Goal: Task Accomplishment & Management: Use online tool/utility

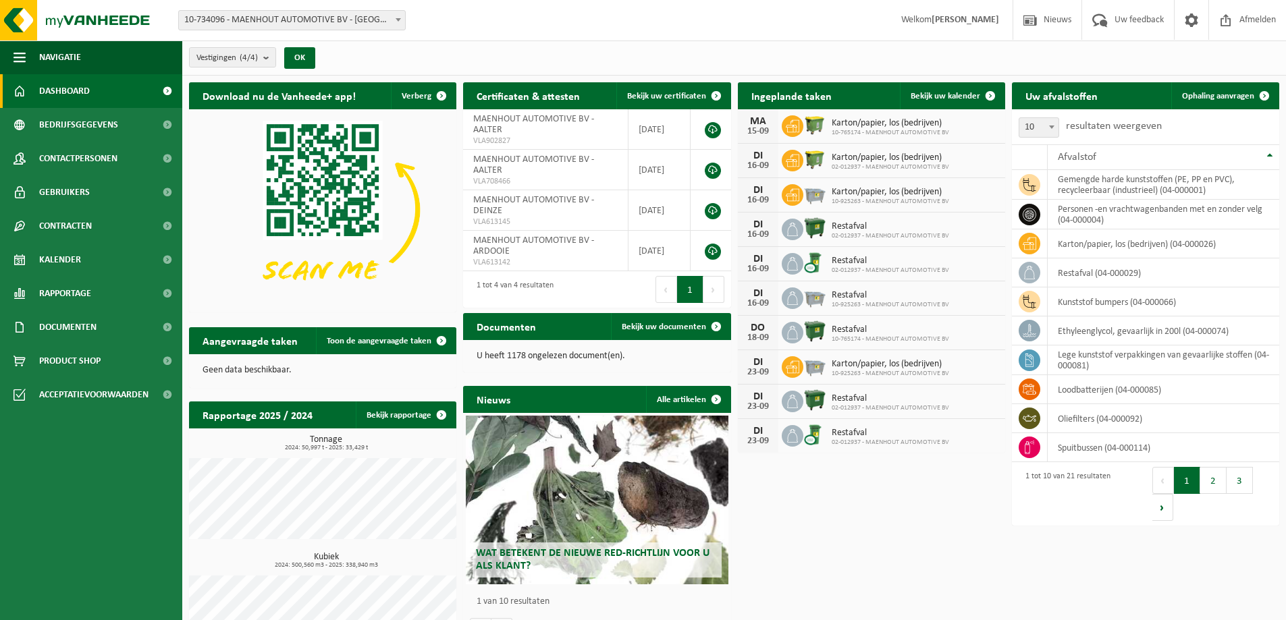
click at [398, 21] on b at bounding box center [398, 19] width 5 height 3
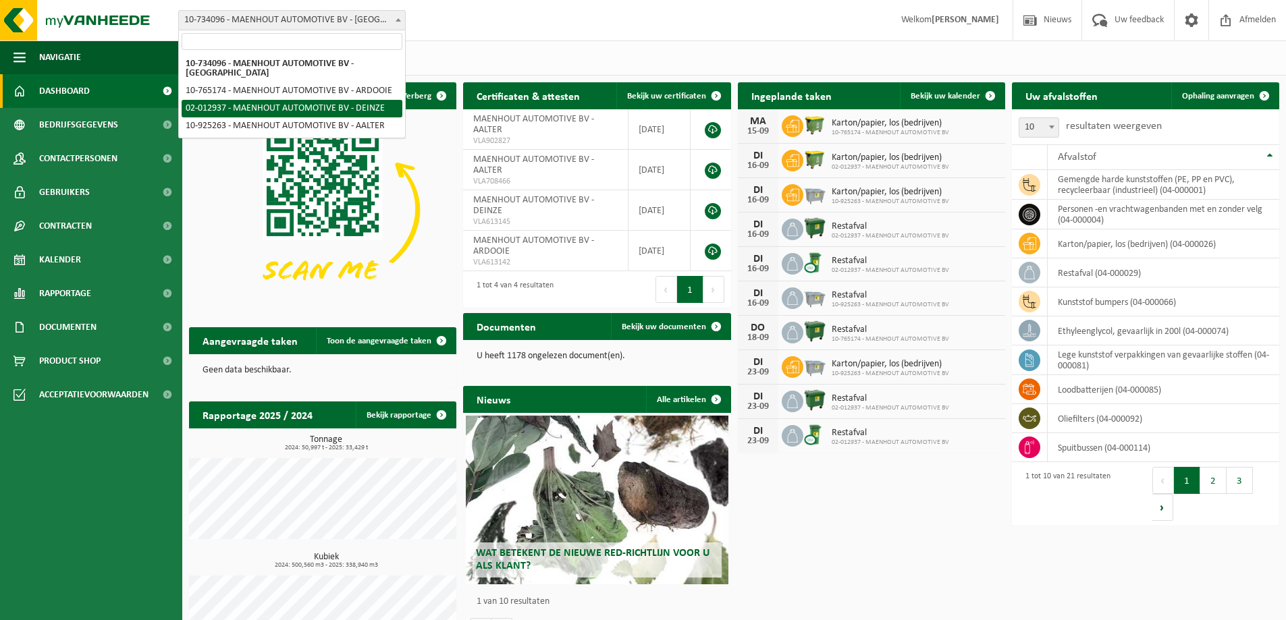
select select "2480"
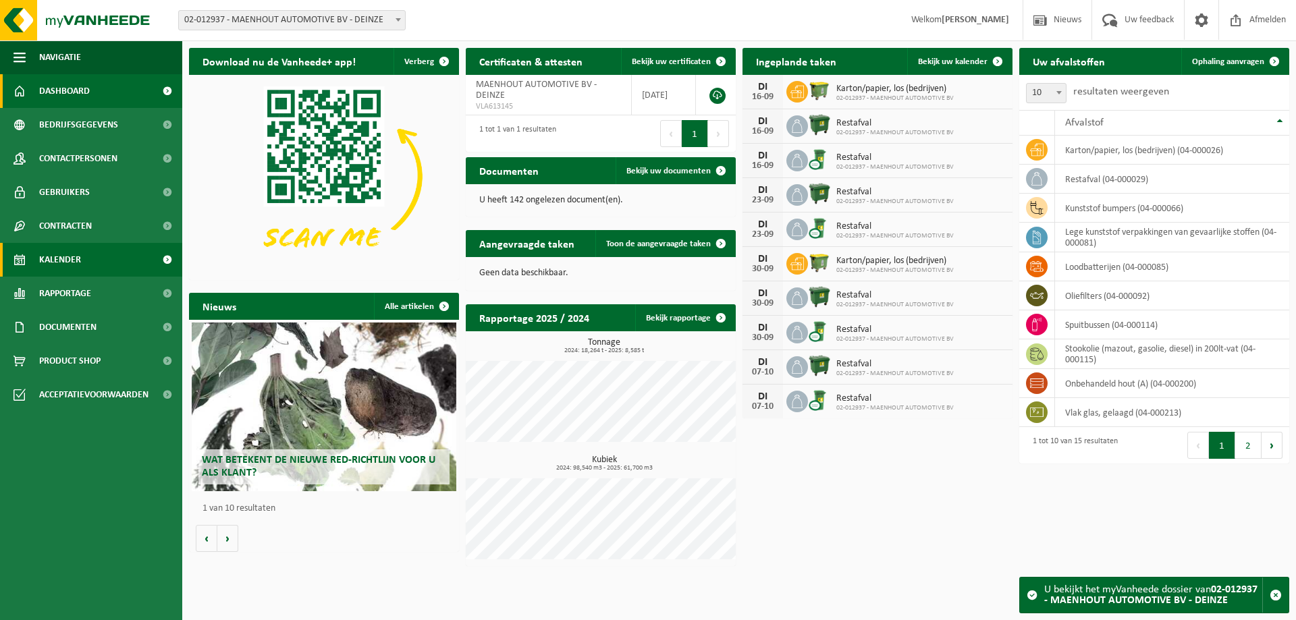
click at [63, 258] on span "Kalender" at bounding box center [60, 260] width 42 height 34
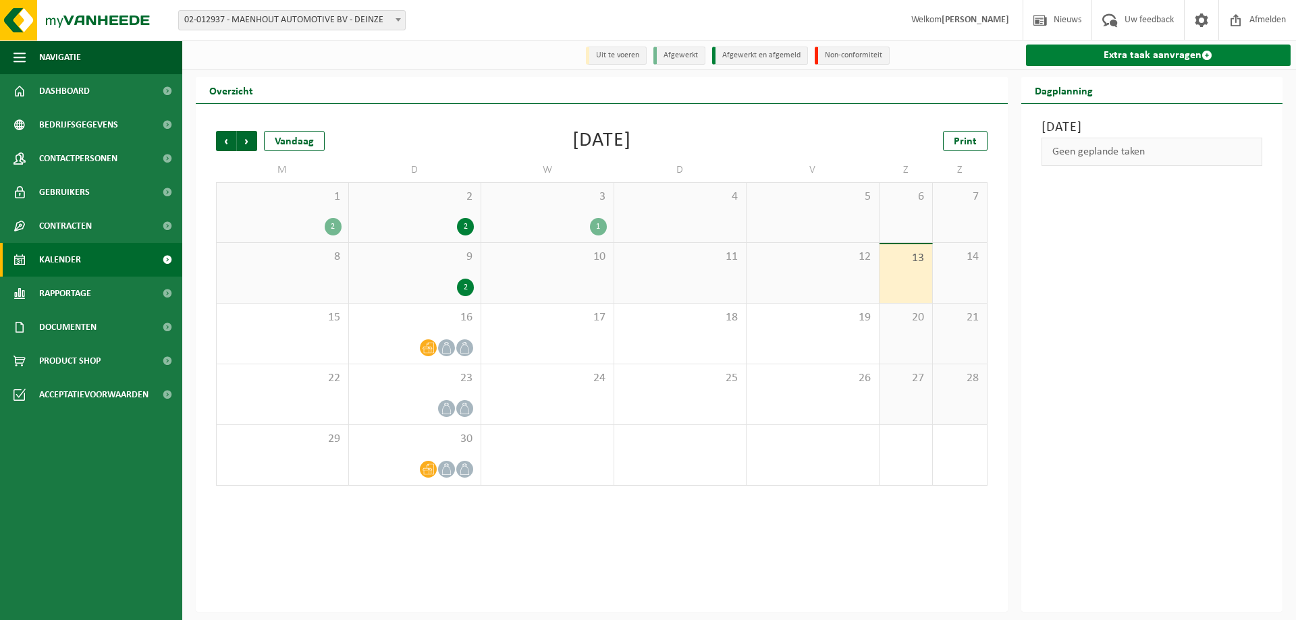
click at [1098, 59] on link "Extra taak aanvragen" at bounding box center [1158, 56] width 265 height 22
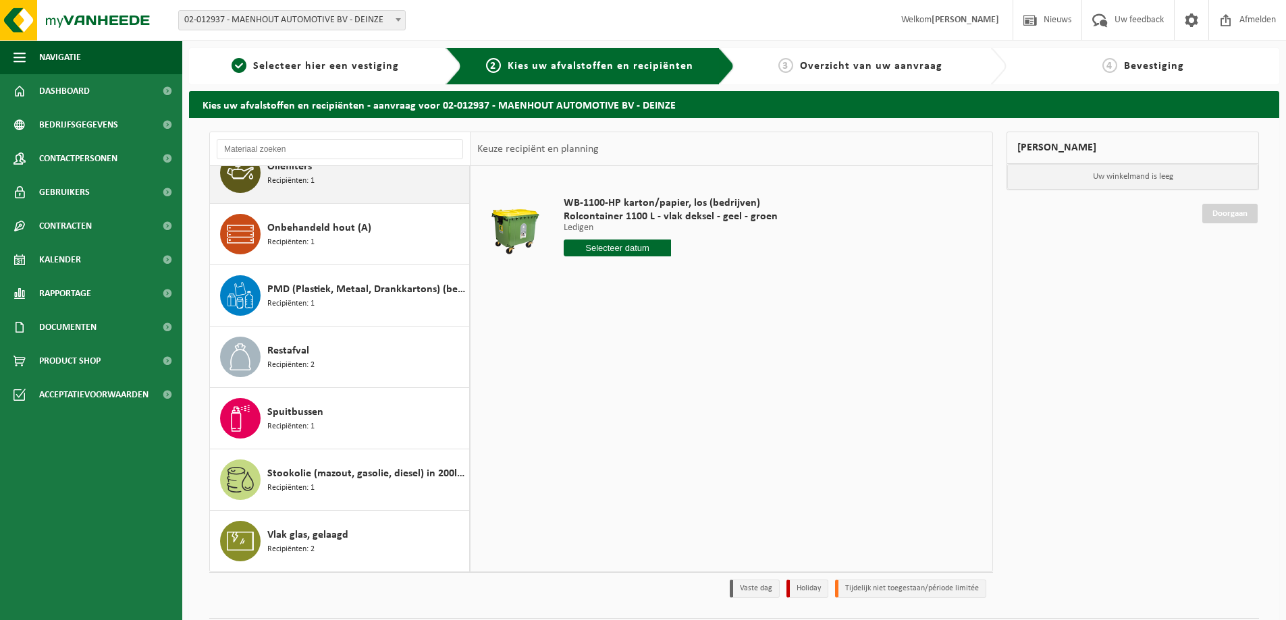
scroll to position [313, 0]
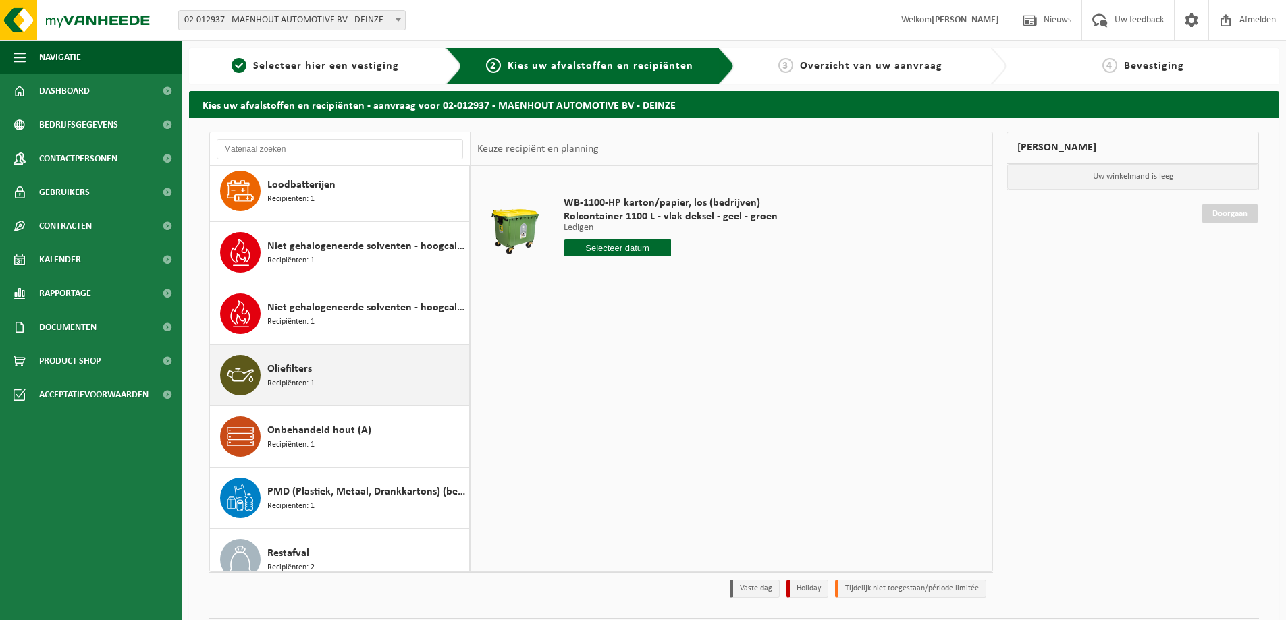
click at [313, 378] on span "Recipiënten: 1" at bounding box center [290, 383] width 47 height 13
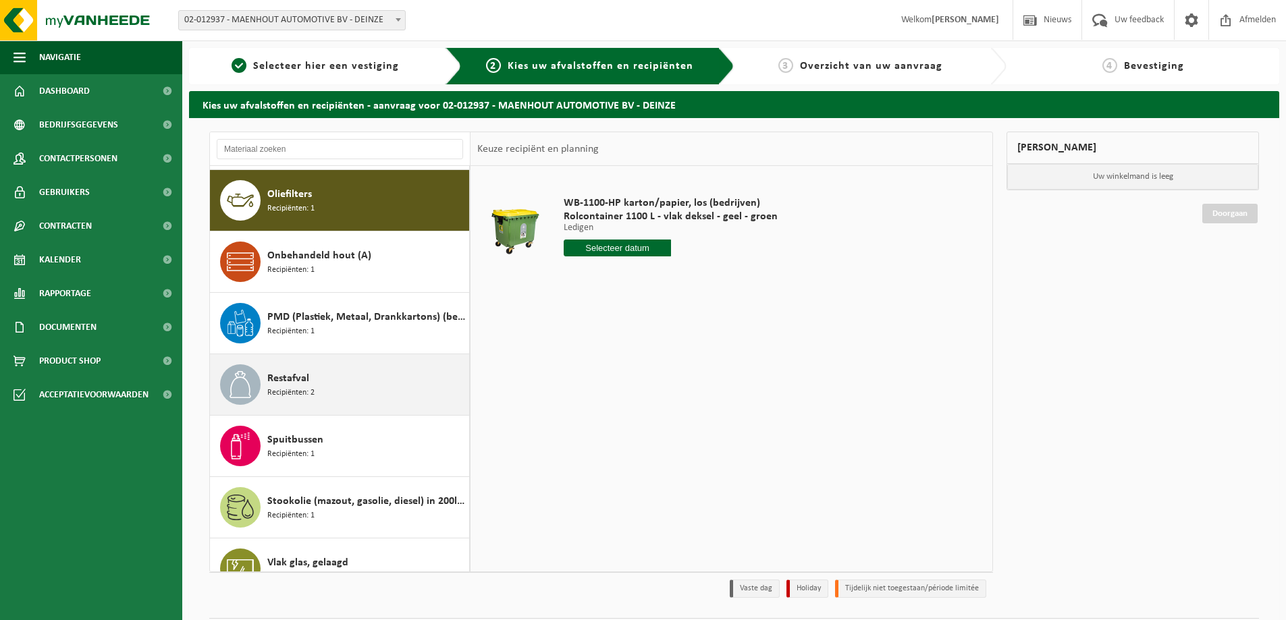
scroll to position [491, 0]
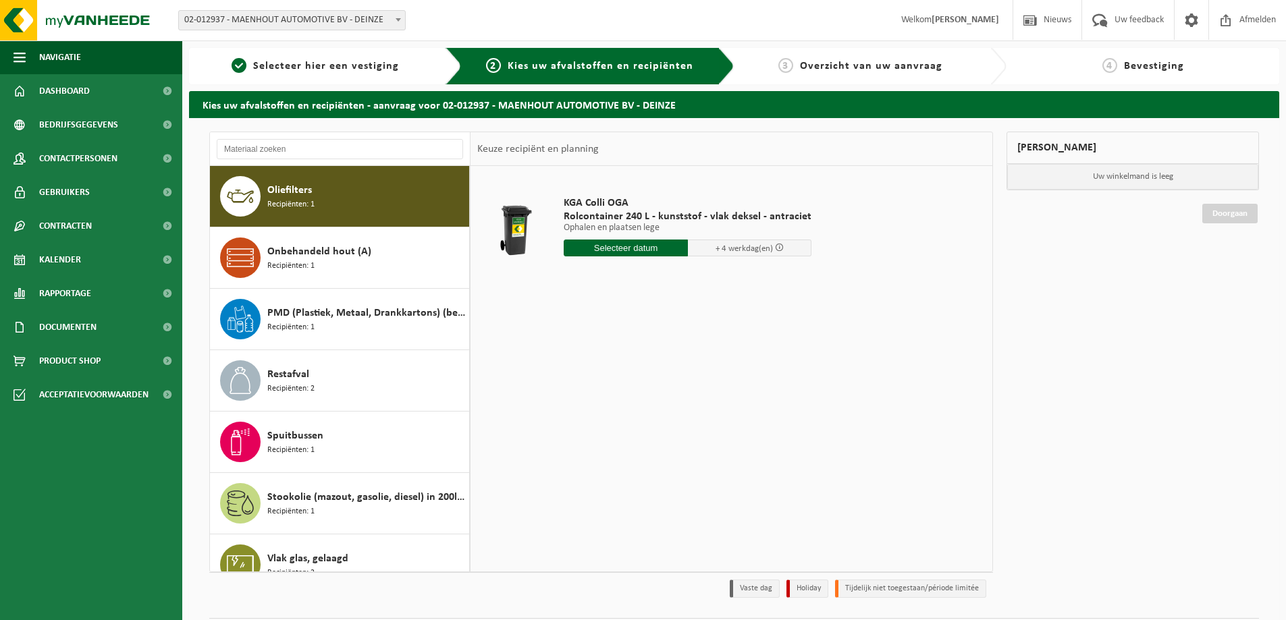
click at [611, 249] on input "text" at bounding box center [626, 248] width 124 height 17
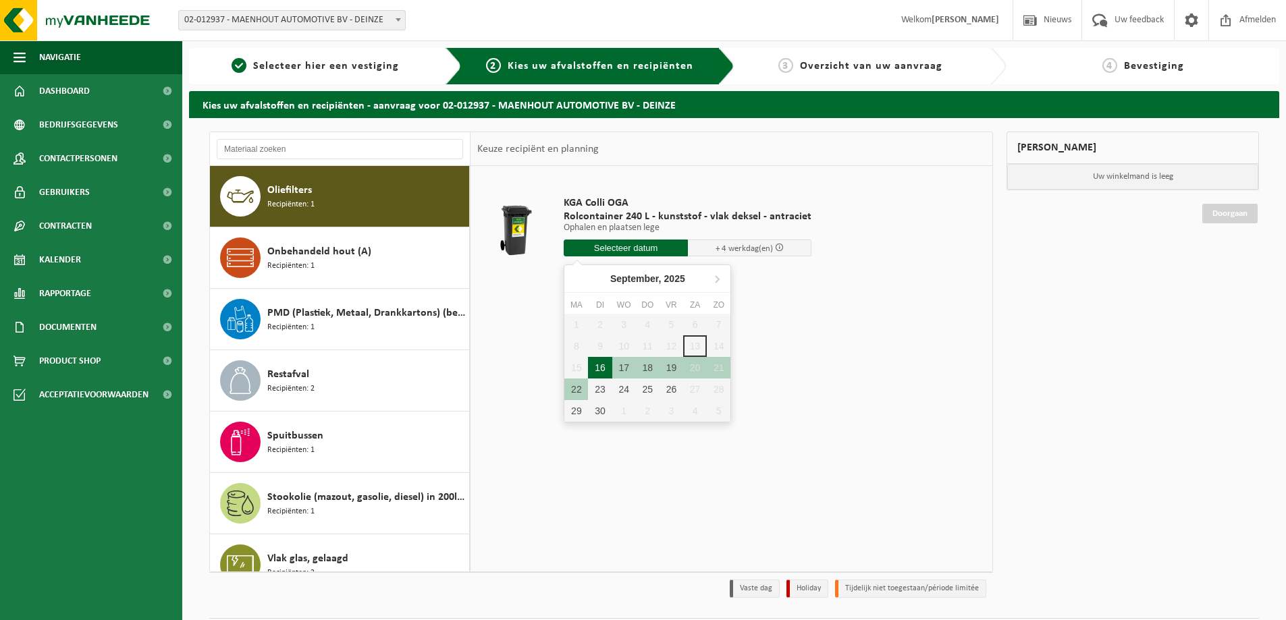
click at [603, 369] on div "16" at bounding box center [600, 368] width 24 height 22
type input "Van 2025-09-16"
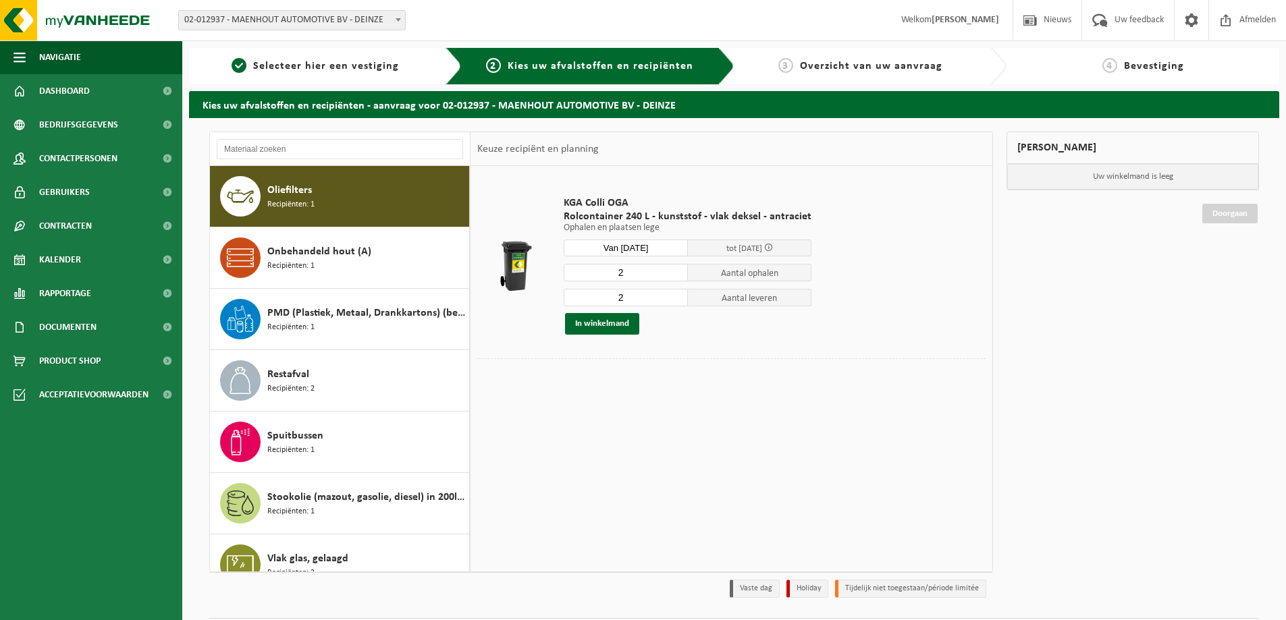
click at [622, 269] on input "2" at bounding box center [626, 273] width 124 height 18
click at [618, 271] on input "2" at bounding box center [626, 273] width 124 height 18
type input "1"
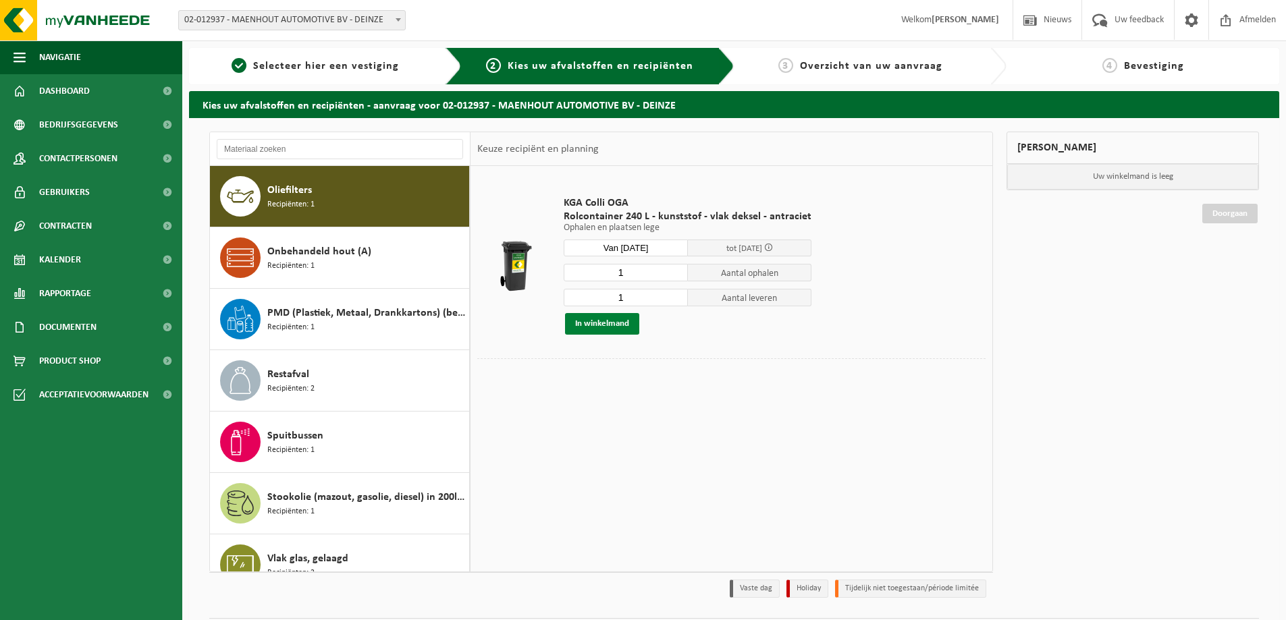
type input "1"
click at [607, 328] on button "In winkelmand" at bounding box center [602, 324] width 74 height 22
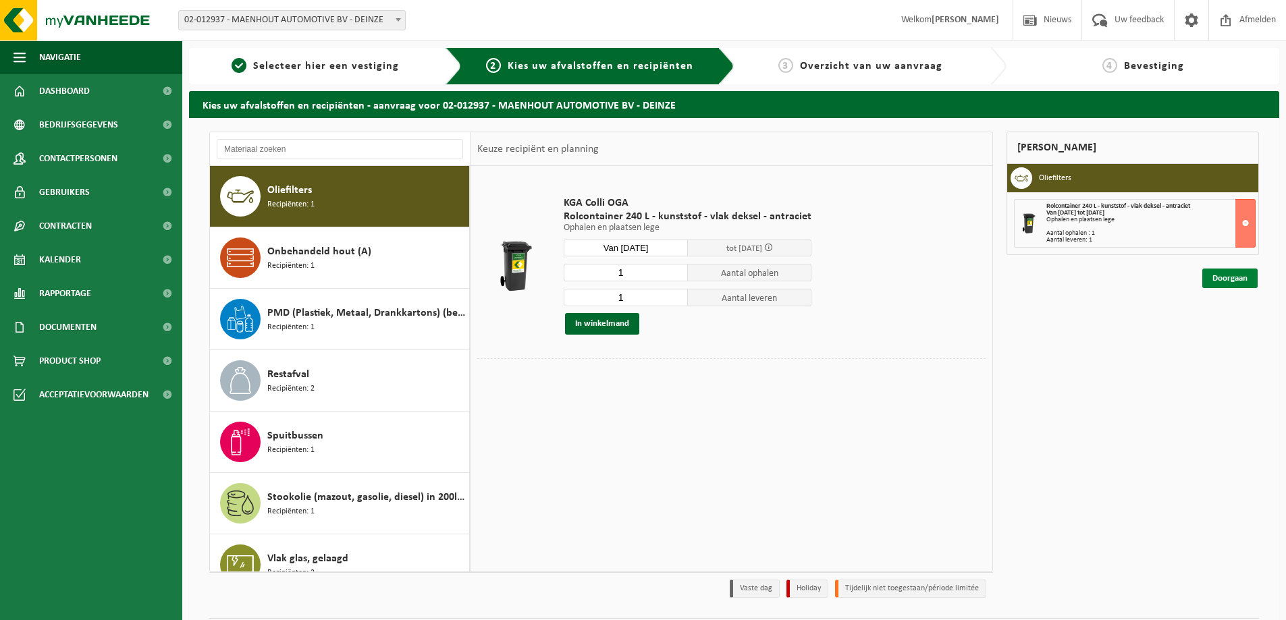
click at [1245, 281] on link "Doorgaan" at bounding box center [1229, 279] width 55 height 20
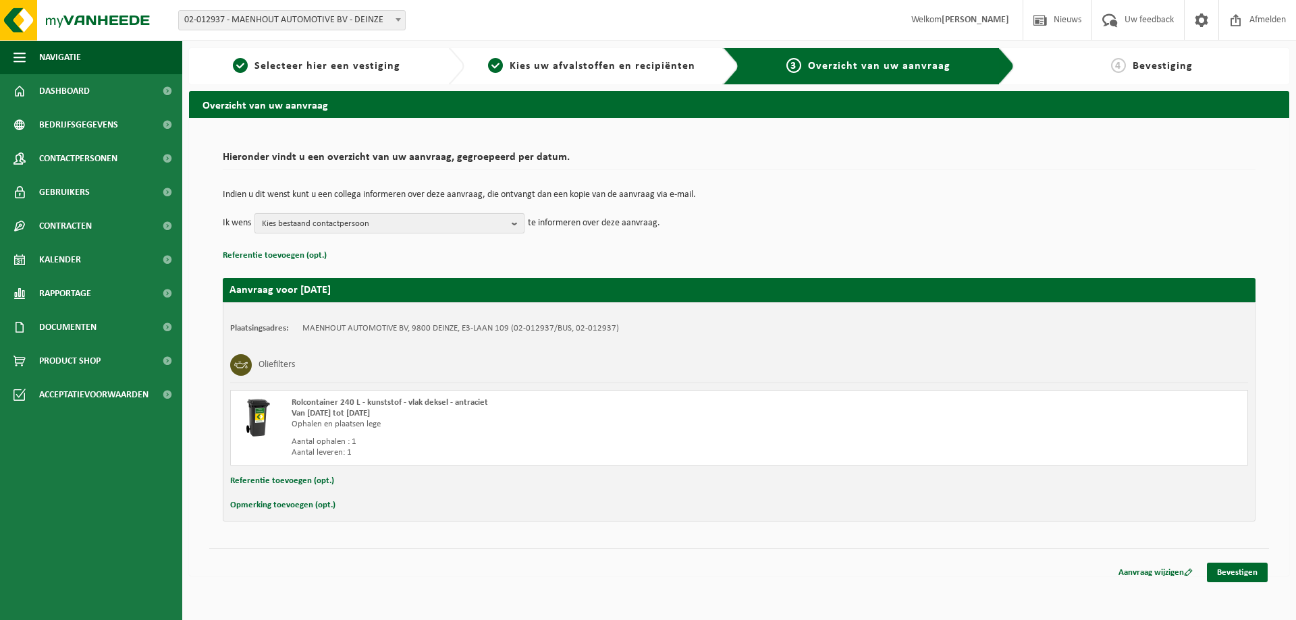
click at [423, 219] on span "Kies bestaand contactpersoon" at bounding box center [384, 224] width 244 height 20
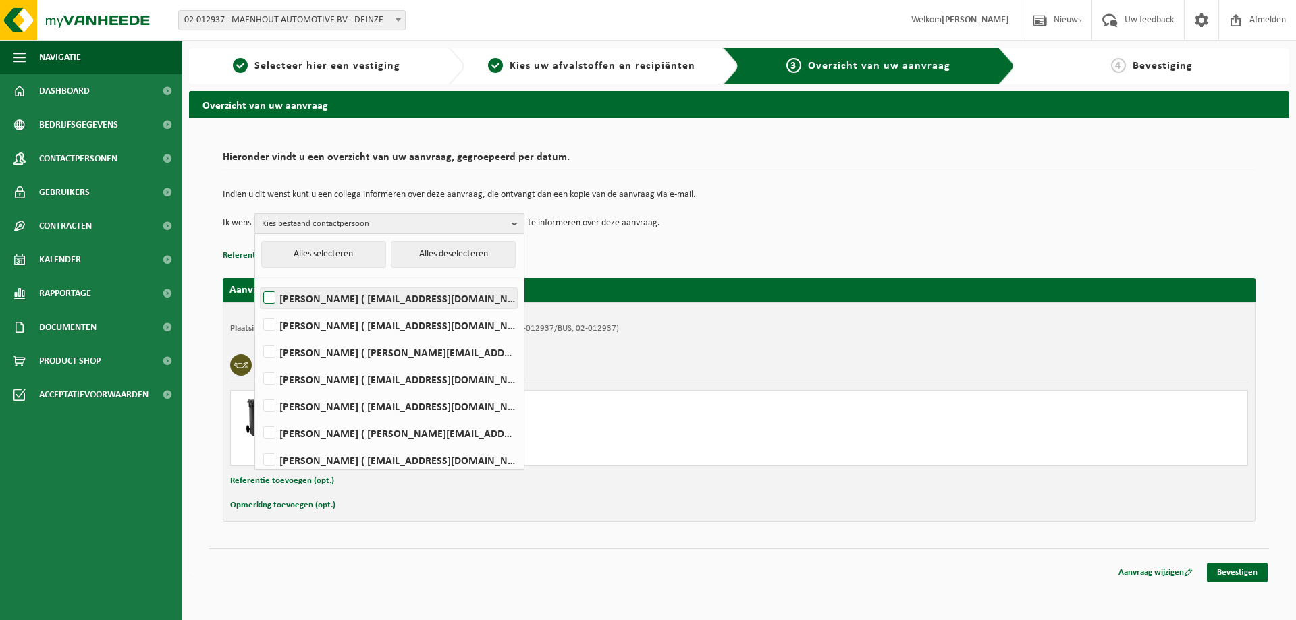
click at [270, 301] on label "Delphine Maenhout ( delphine.maenhout@maenhout-automotive.be )" at bounding box center [389, 298] width 257 height 20
click at [259, 282] on input "Delphine Maenhout ( delphine.maenhout@maenhout-automotive.be )" at bounding box center [258, 281] width 1 height 1
checkbox input "true"
click at [740, 164] on h2 "Hieronder vindt u een overzicht van uw aanvraag, gegroepeerd per datum." at bounding box center [739, 161] width 1033 height 18
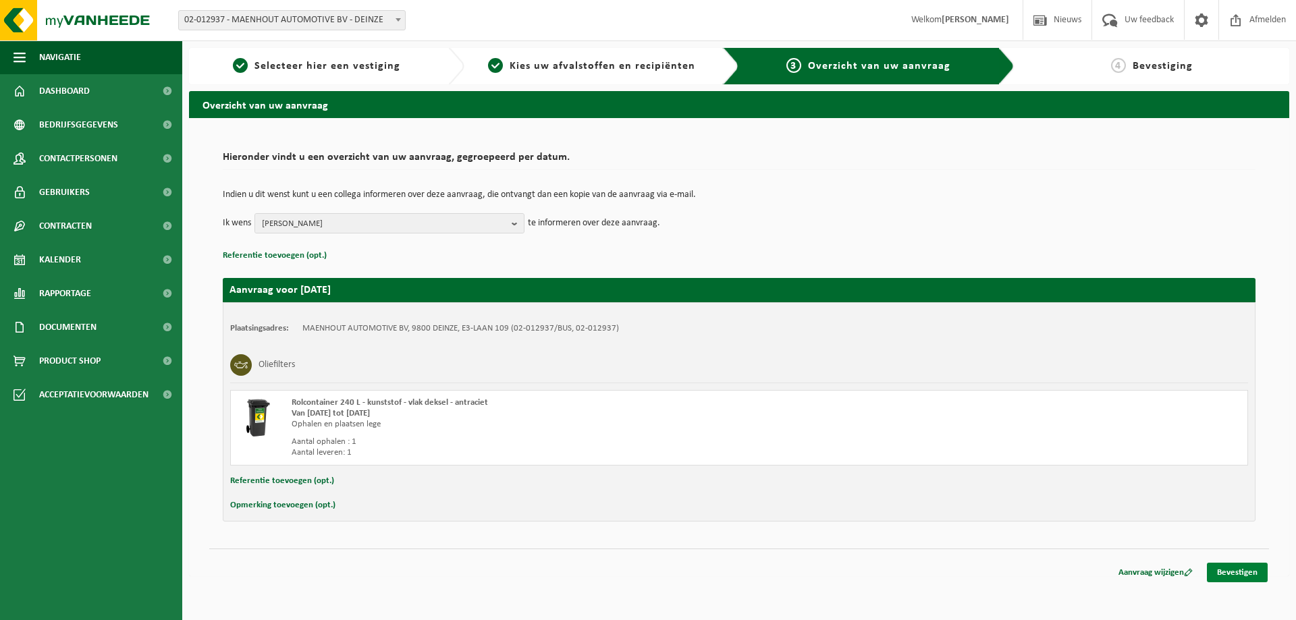
click at [1237, 575] on link "Bevestigen" at bounding box center [1237, 573] width 61 height 20
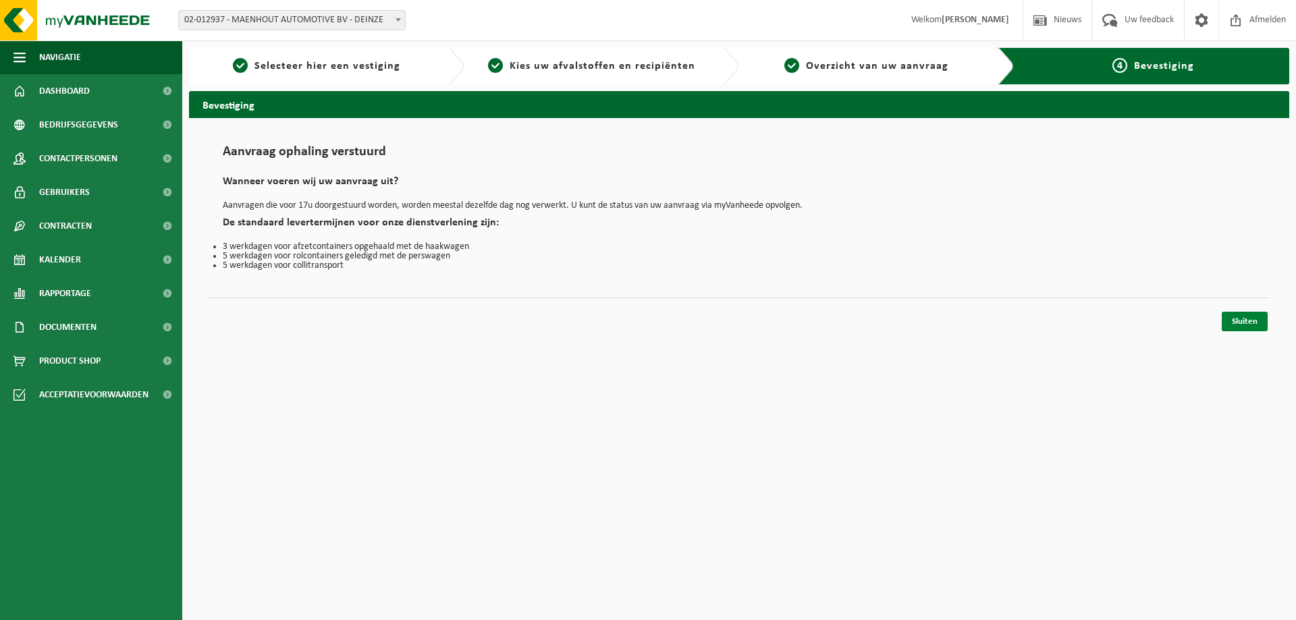
click at [1235, 322] on link "Sluiten" at bounding box center [1245, 322] width 46 height 20
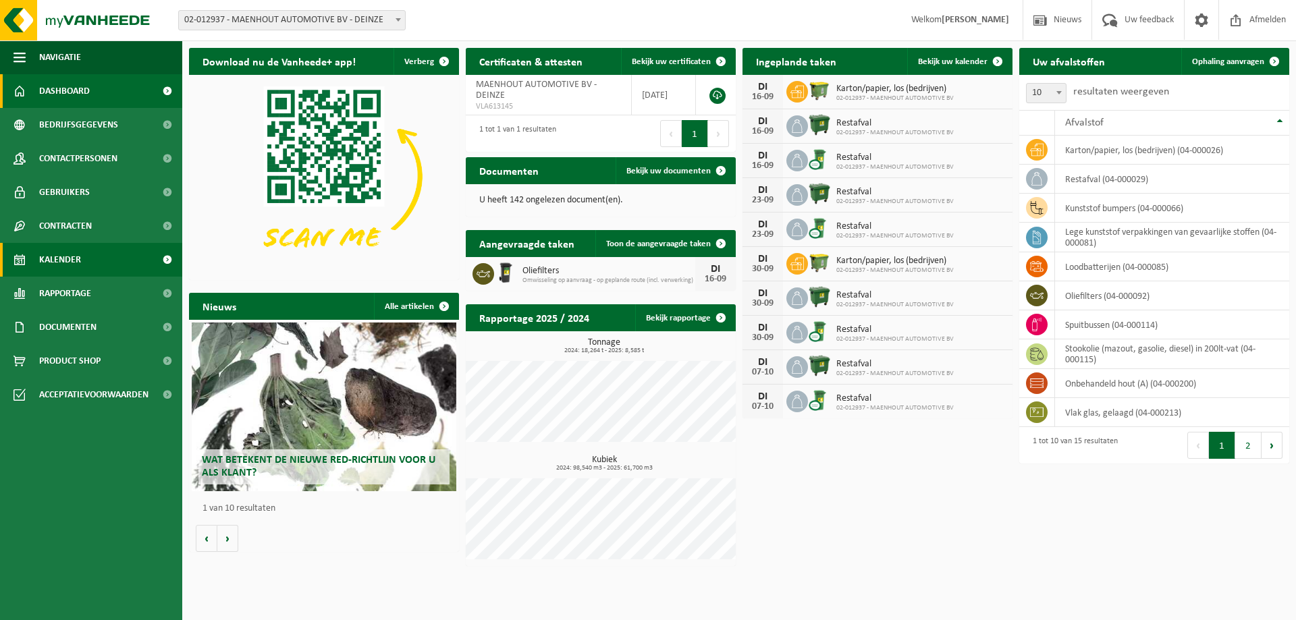
click at [70, 257] on span "Kalender" at bounding box center [60, 260] width 42 height 34
